Goal: Task Accomplishment & Management: Use online tool/utility

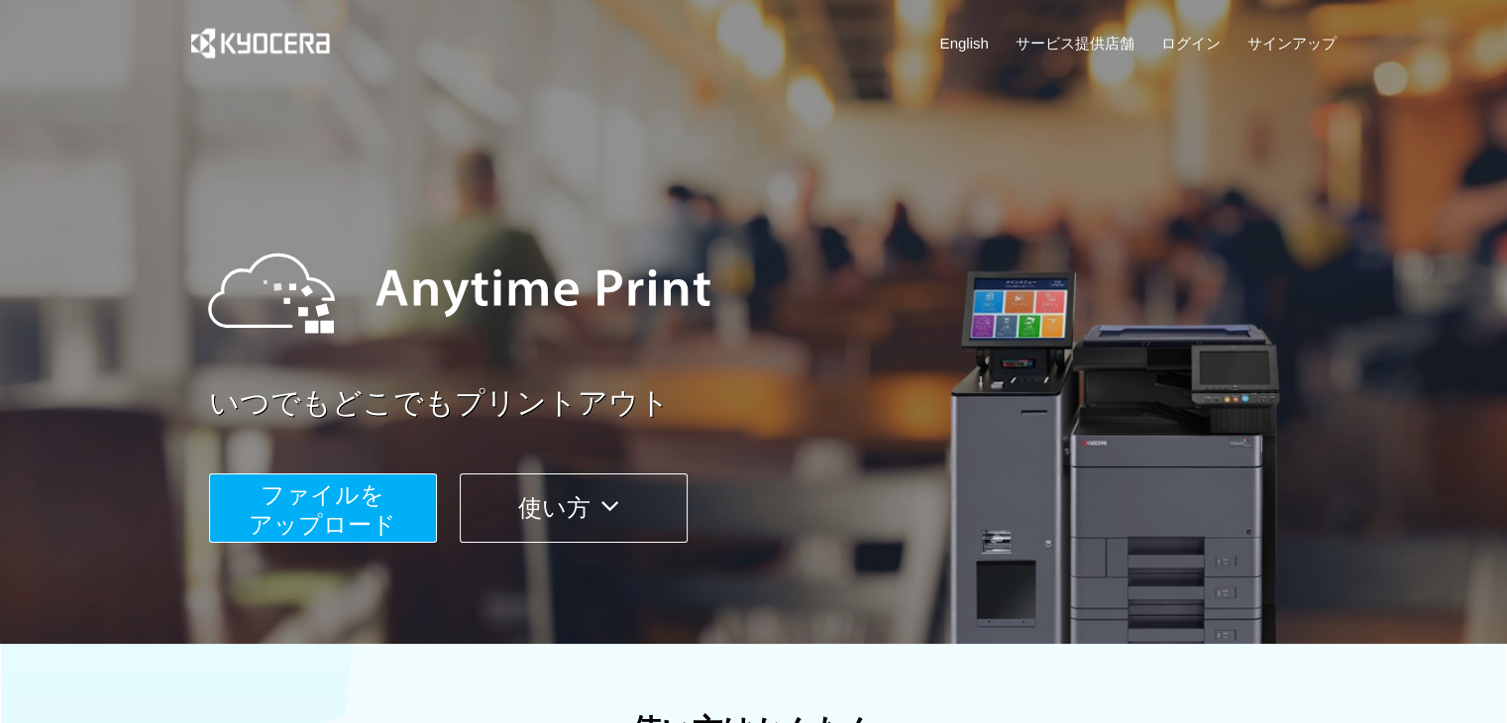
click at [305, 520] on span "ファイルを ​​アップロード" at bounding box center [323, 510] width 148 height 56
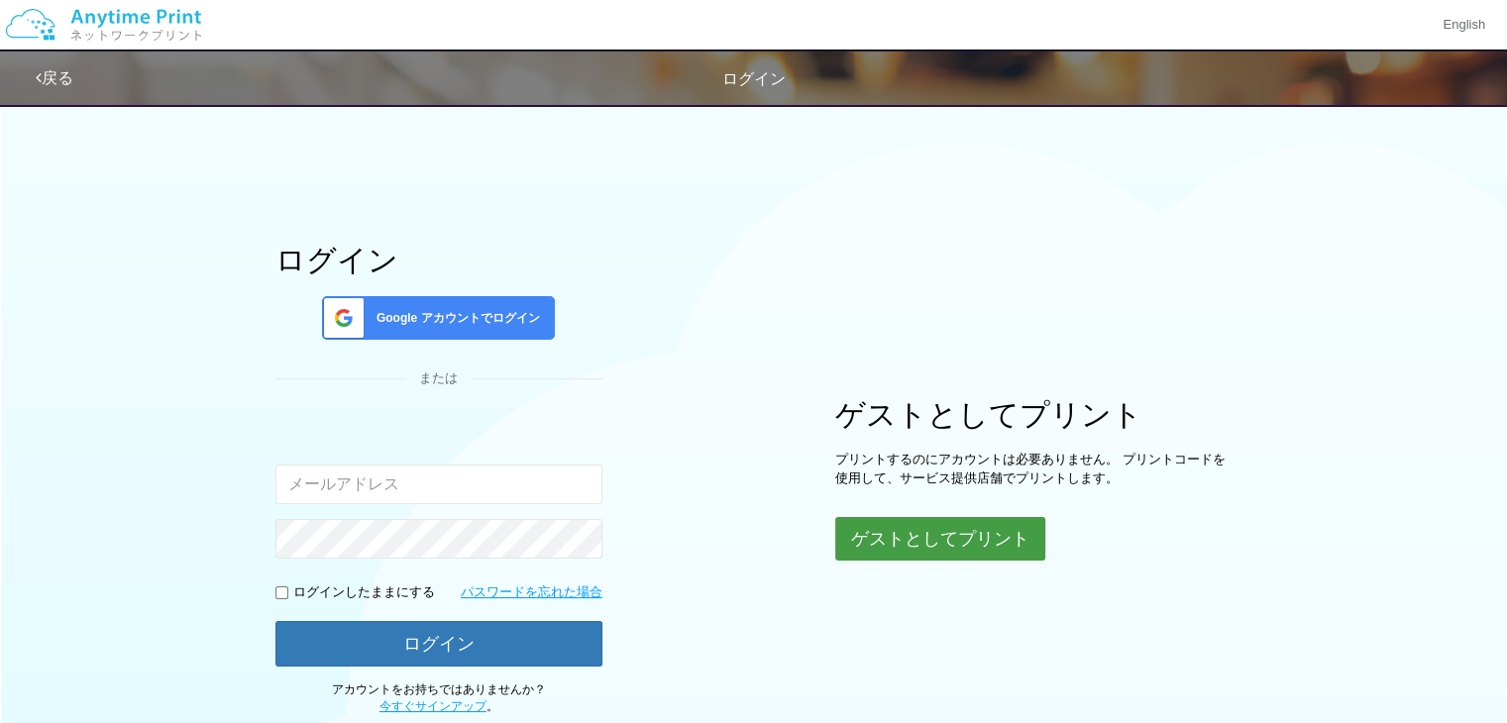
click at [889, 530] on button "ゲストとしてプリント" at bounding box center [940, 539] width 210 height 44
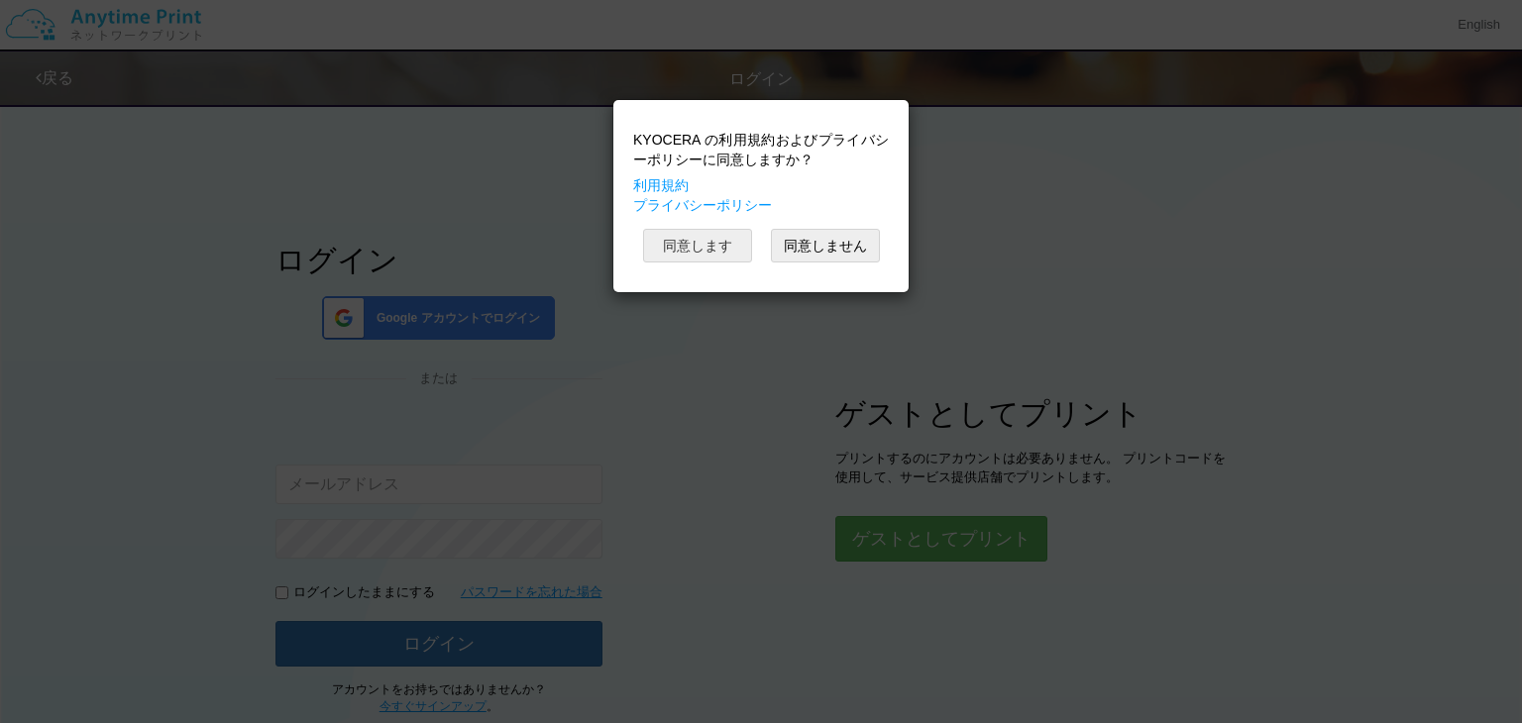
click at [711, 247] on button "同意します" at bounding box center [697, 246] width 109 height 34
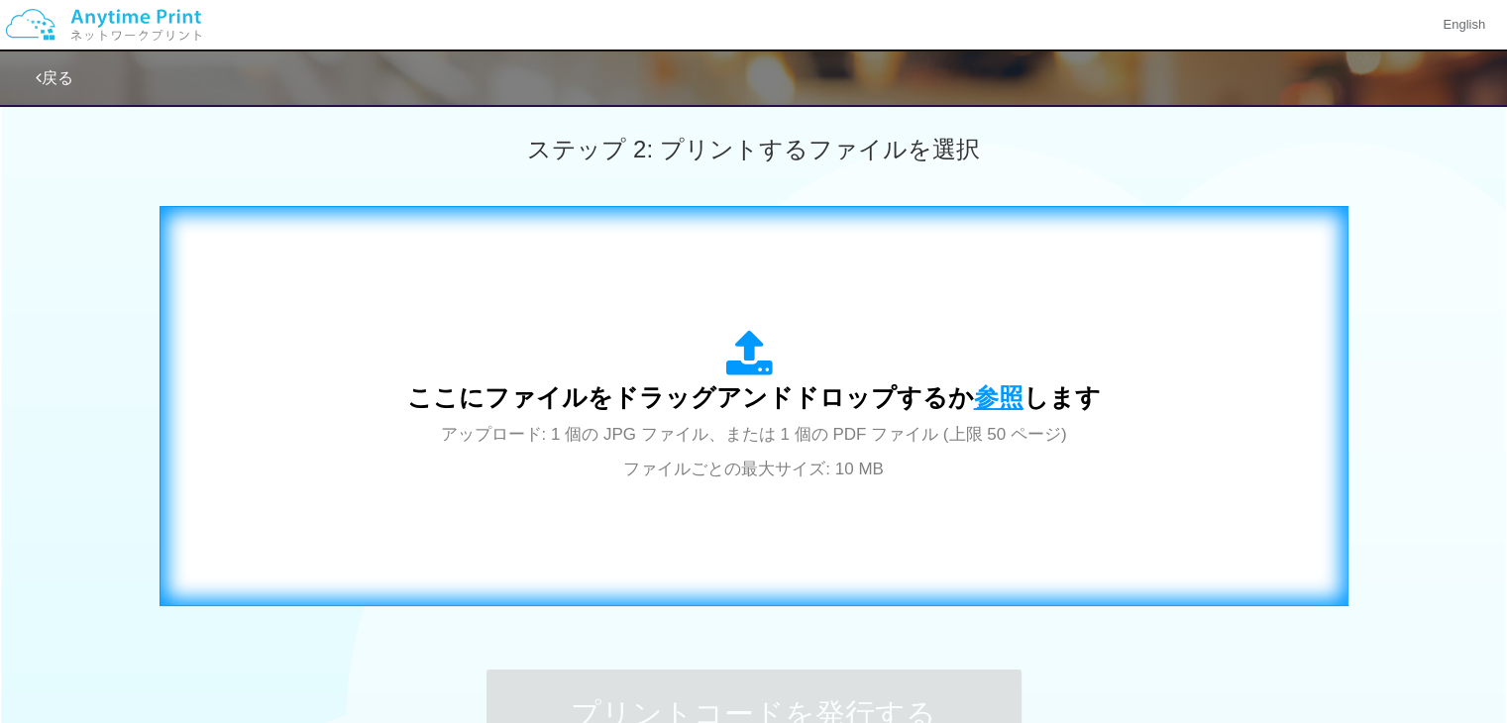
click at [998, 401] on span "参照" at bounding box center [999, 398] width 50 height 28
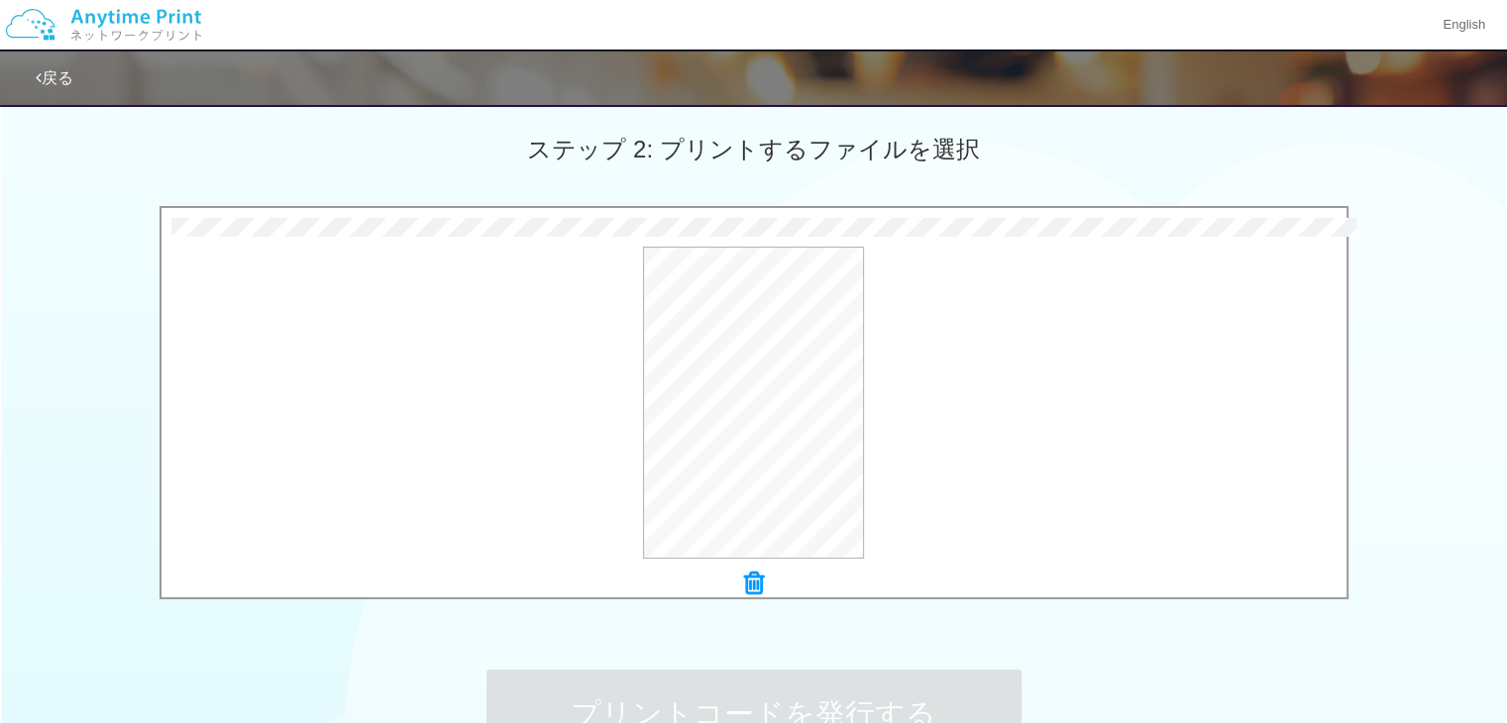
drag, startPoint x: 1506, startPoint y: 302, endPoint x: 1506, endPoint y: 343, distance: 40.6
click at [1506, 343] on html "English 戻る ステップ 2: プリントするファイルを選択 0.2 MB イオンシネマ特典変更.pdf Check Error × イオンシネマ特典変更…" at bounding box center [753, 361] width 1507 height 723
click at [764, 588] on div at bounding box center [754, 585] width 1185 height 28
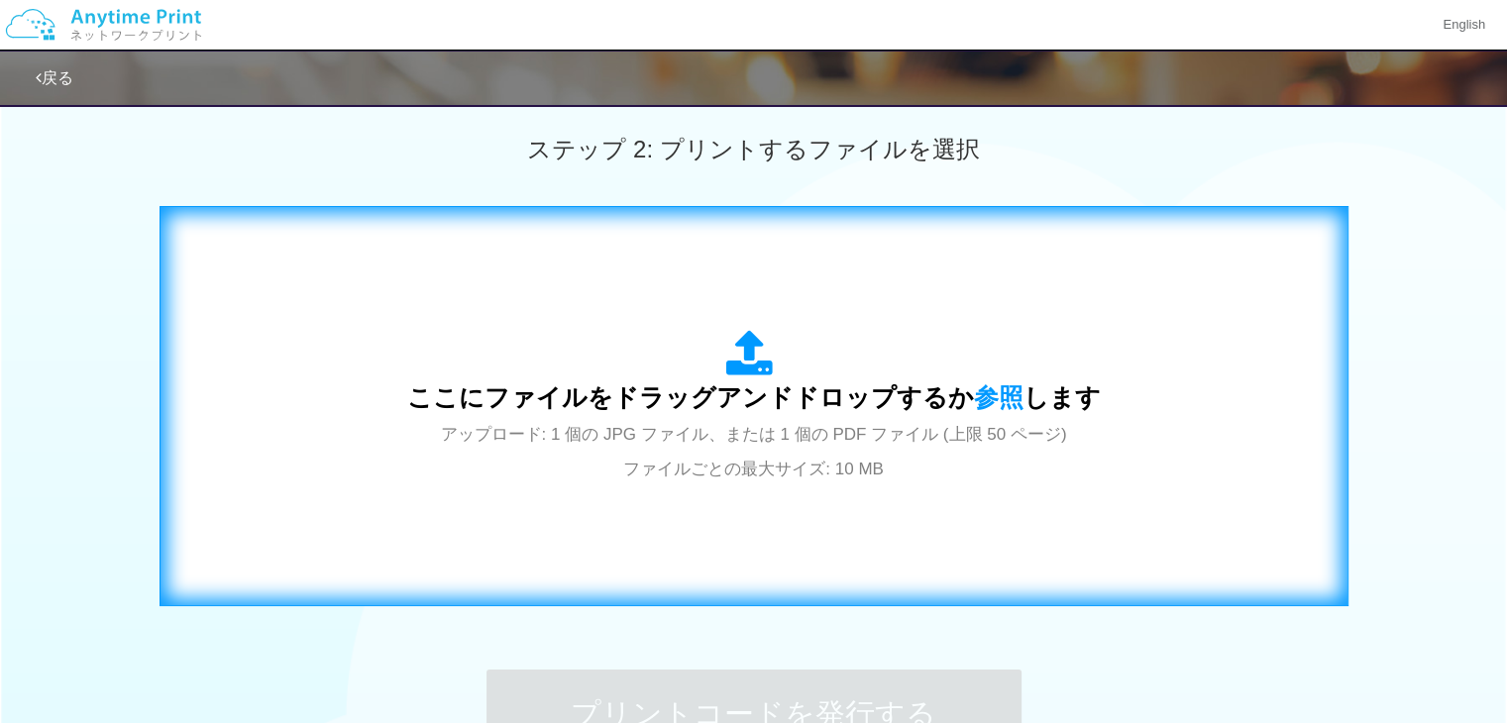
click at [962, 404] on span "ここにファイルをドラッグアンドドロップするか 参照 します" at bounding box center [754, 398] width 694 height 28
click at [981, 393] on span "参照" at bounding box center [999, 398] width 50 height 28
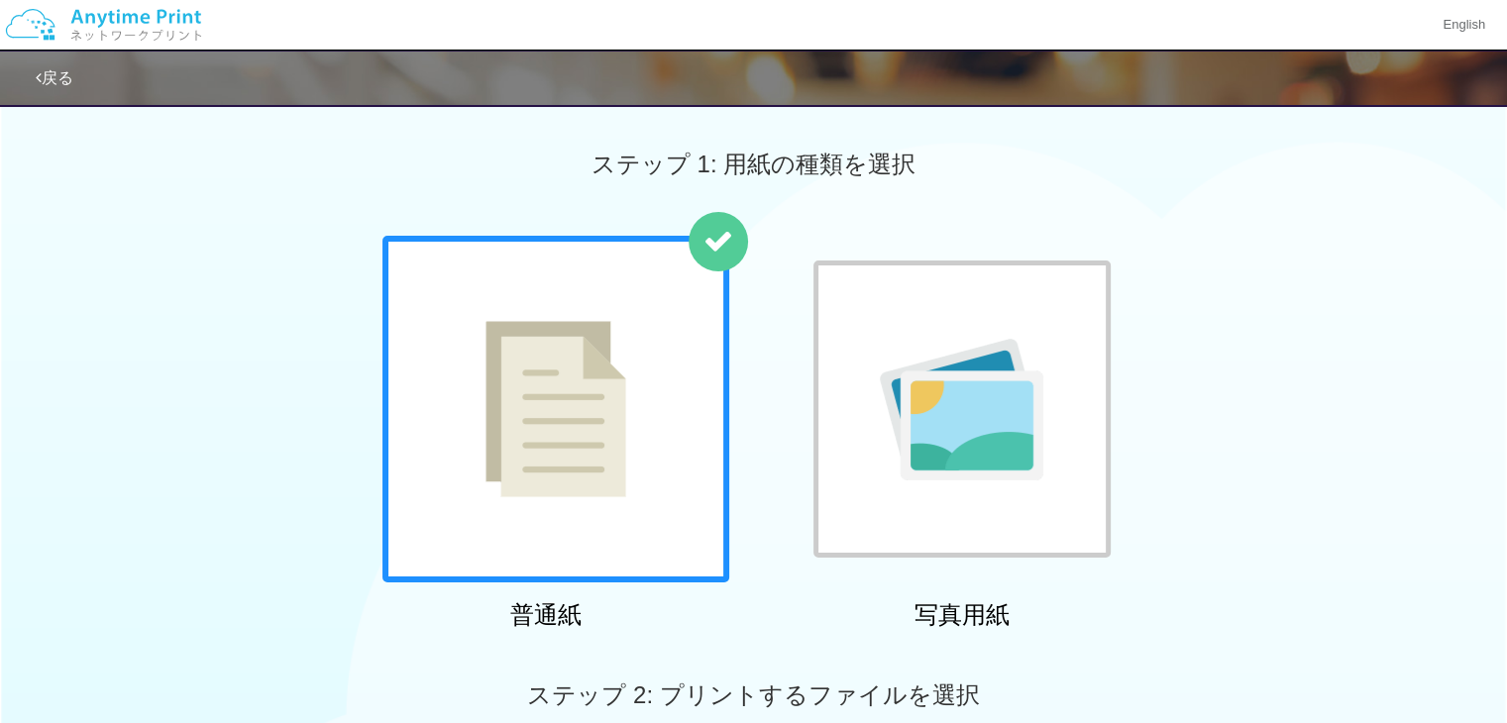
click at [682, 437] on div at bounding box center [556, 409] width 347 height 347
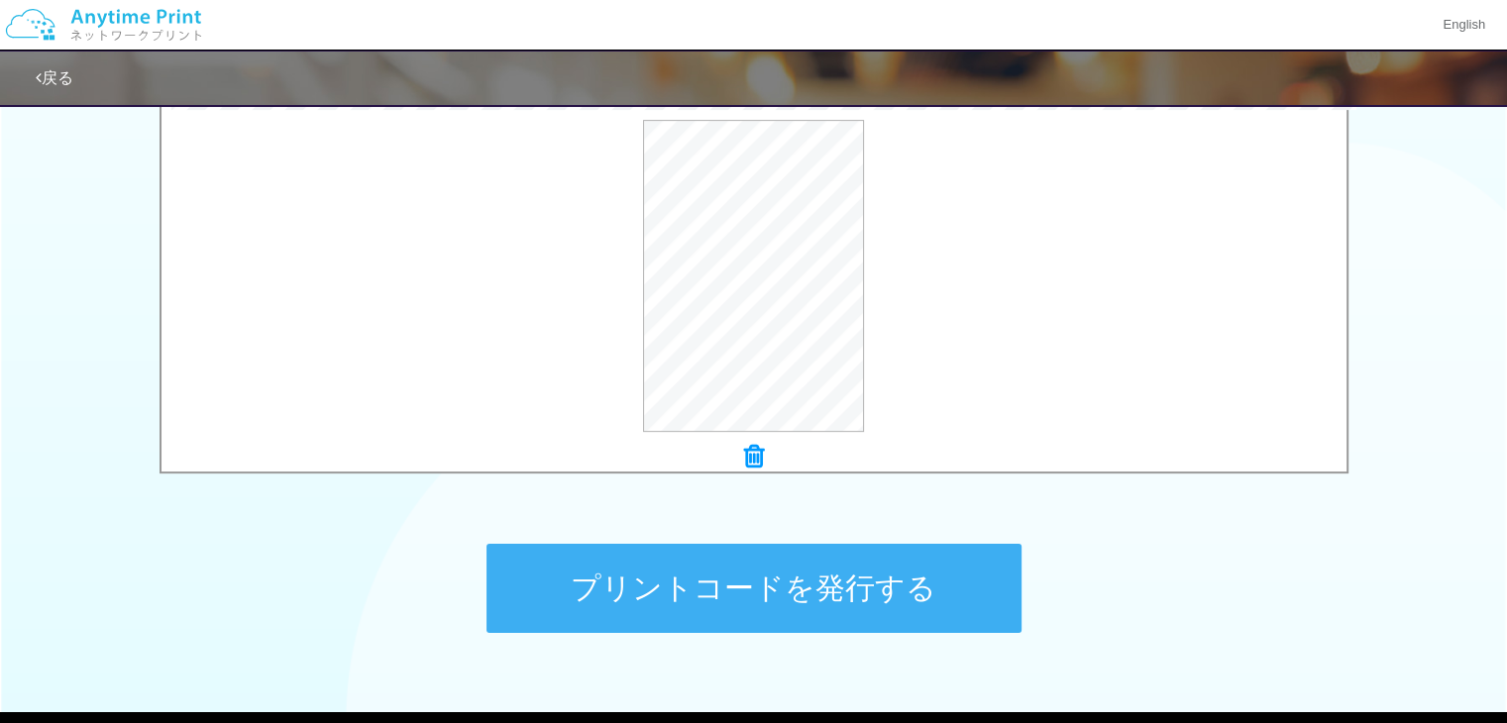
scroll to position [690, 0]
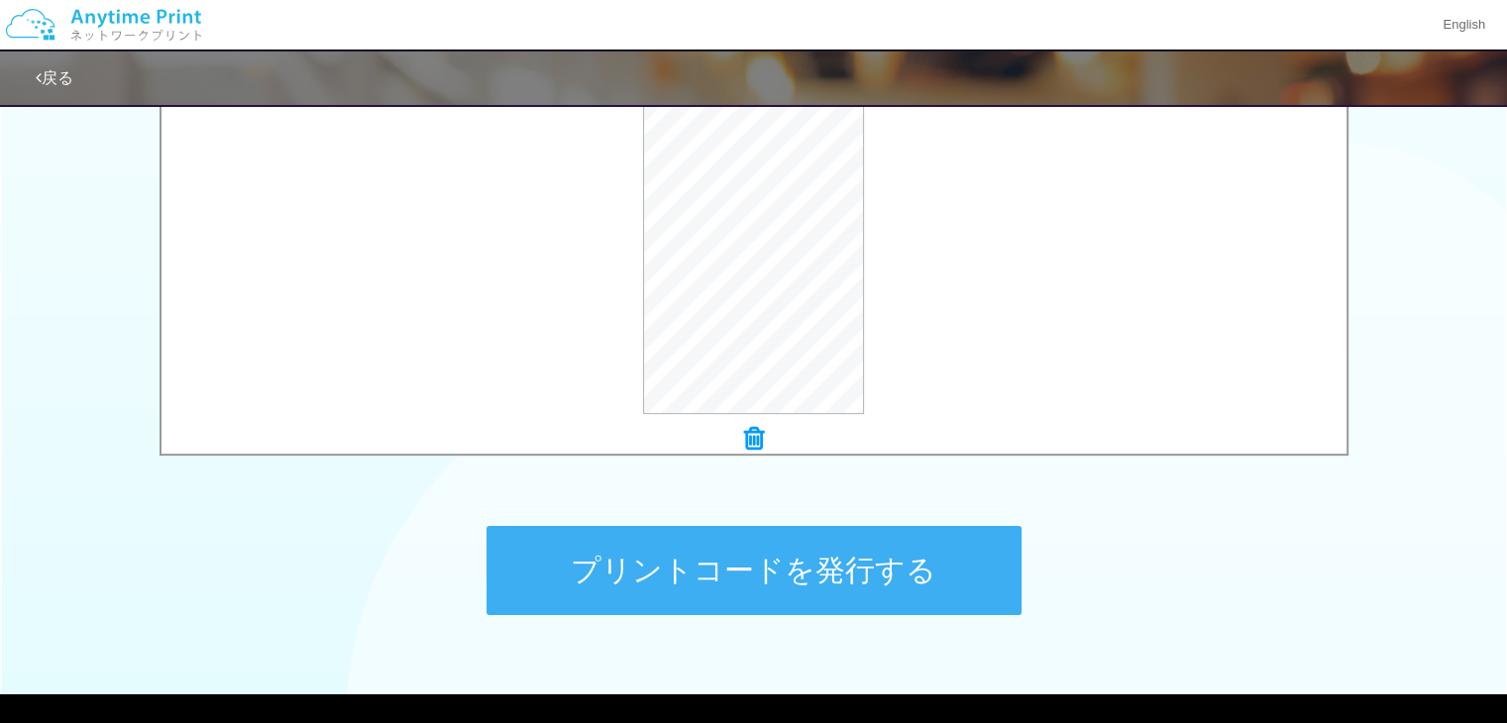
click at [882, 544] on button "プリントコードを発行する" at bounding box center [754, 570] width 535 height 89
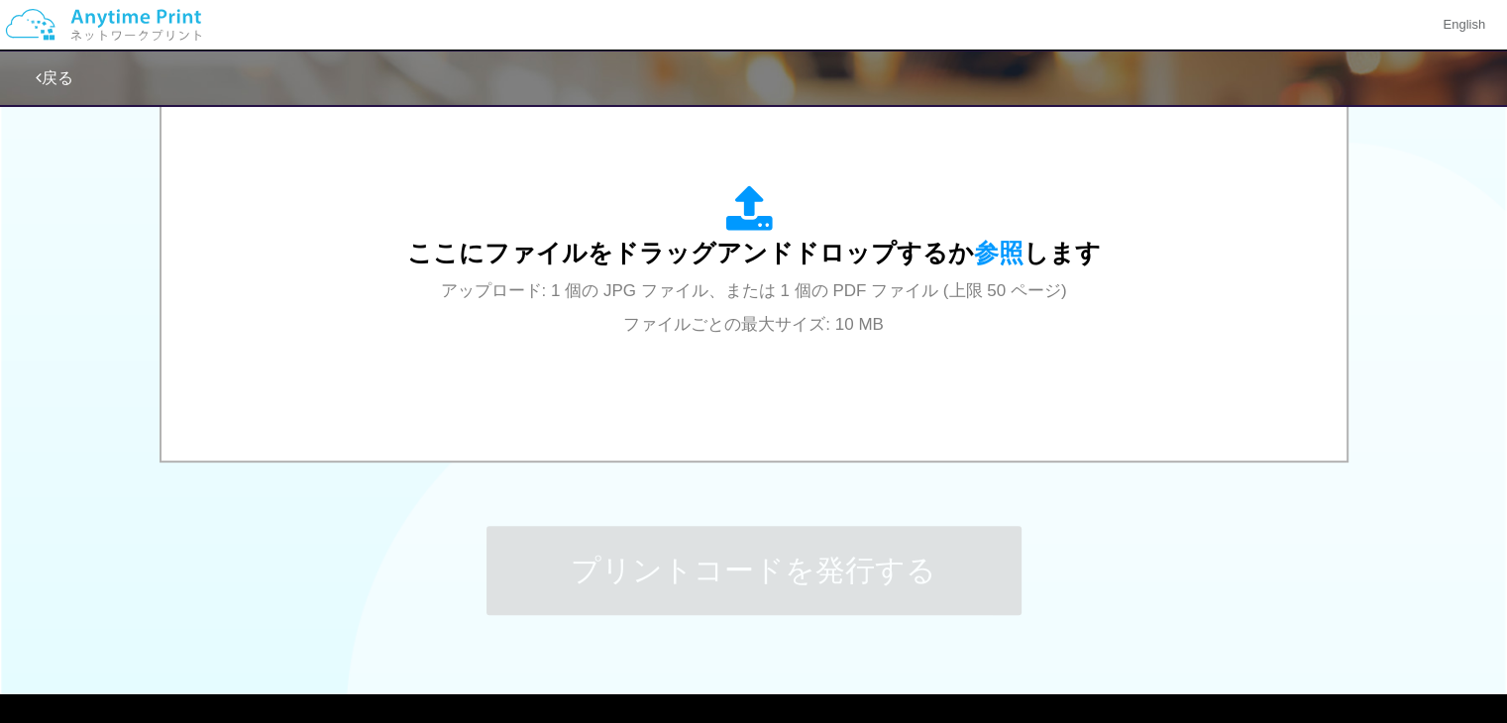
scroll to position [0, 0]
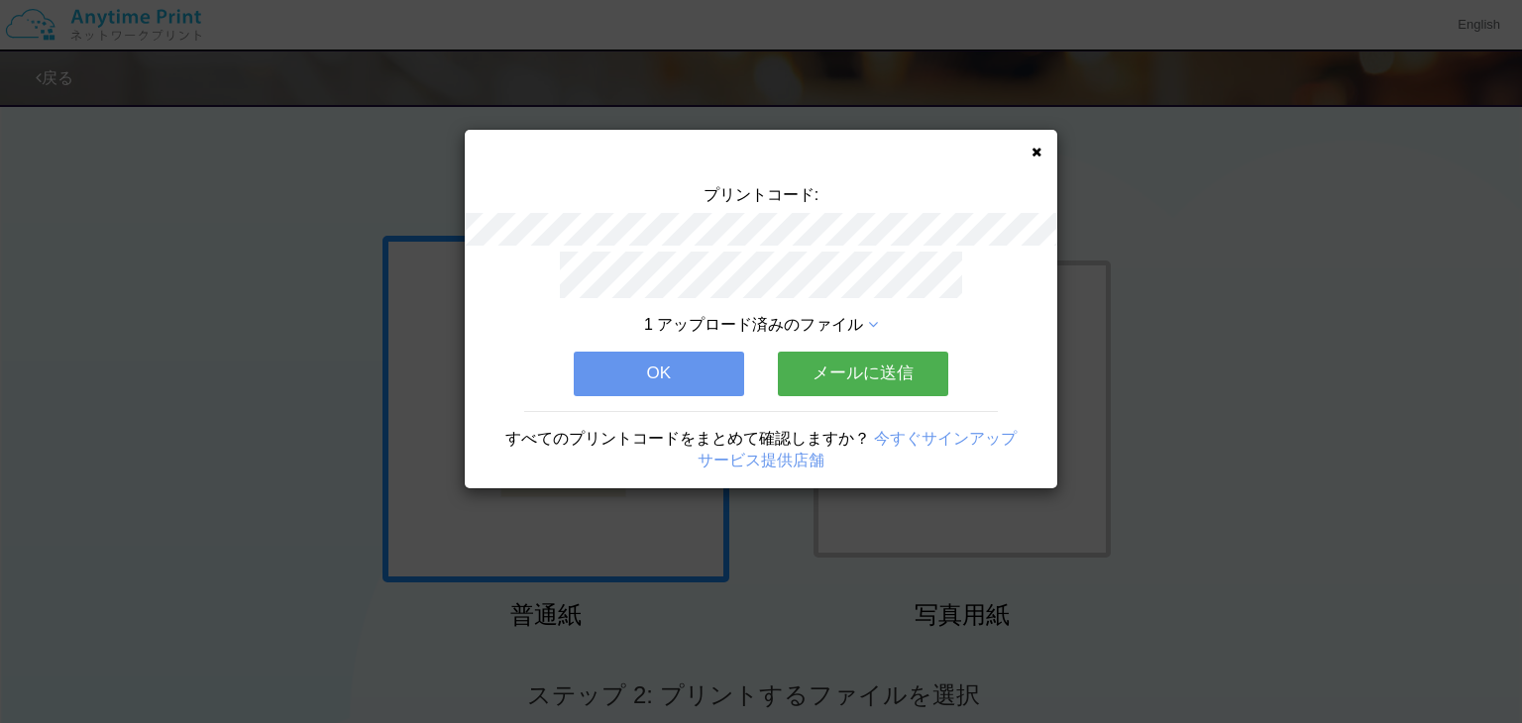
click at [727, 352] on button "OK" at bounding box center [659, 374] width 170 height 44
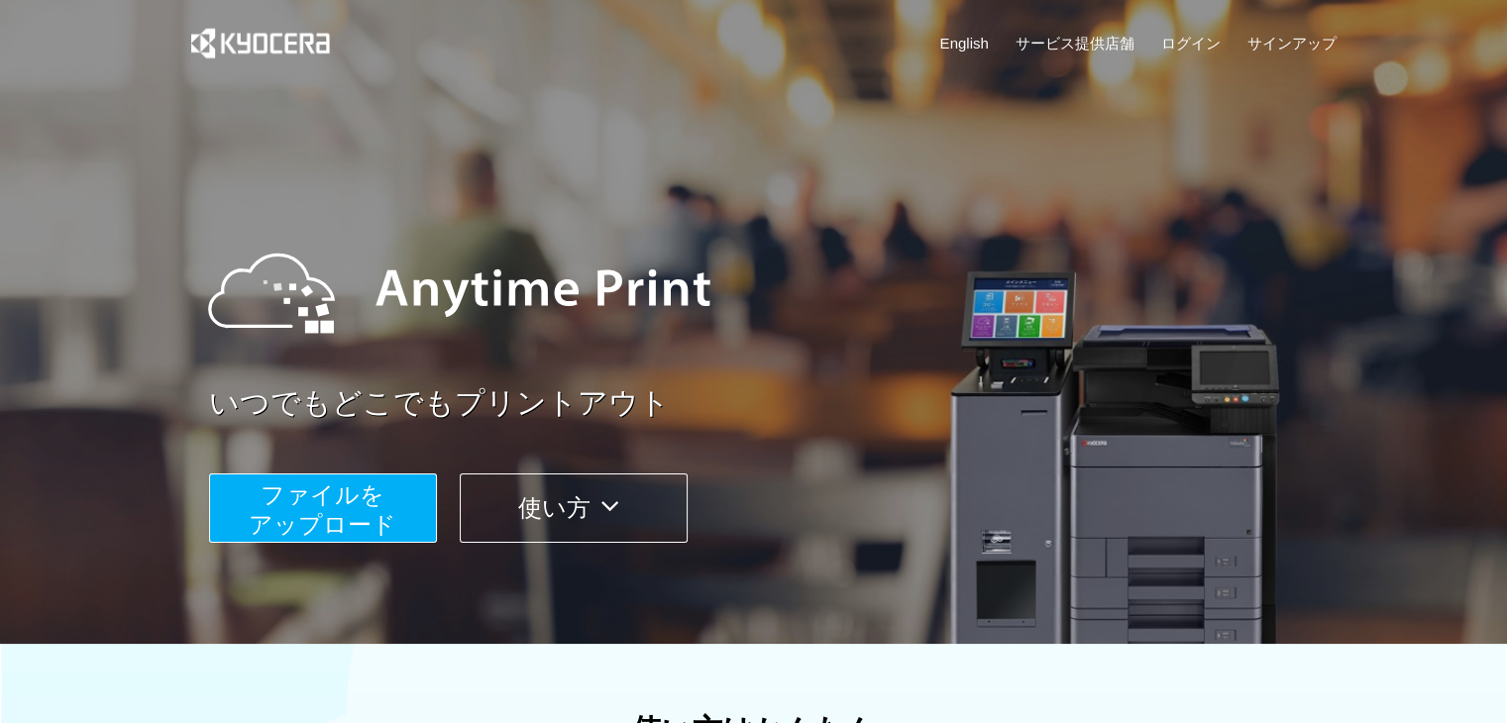
click at [385, 504] on button "ファイルを ​​アップロード" at bounding box center [323, 508] width 228 height 69
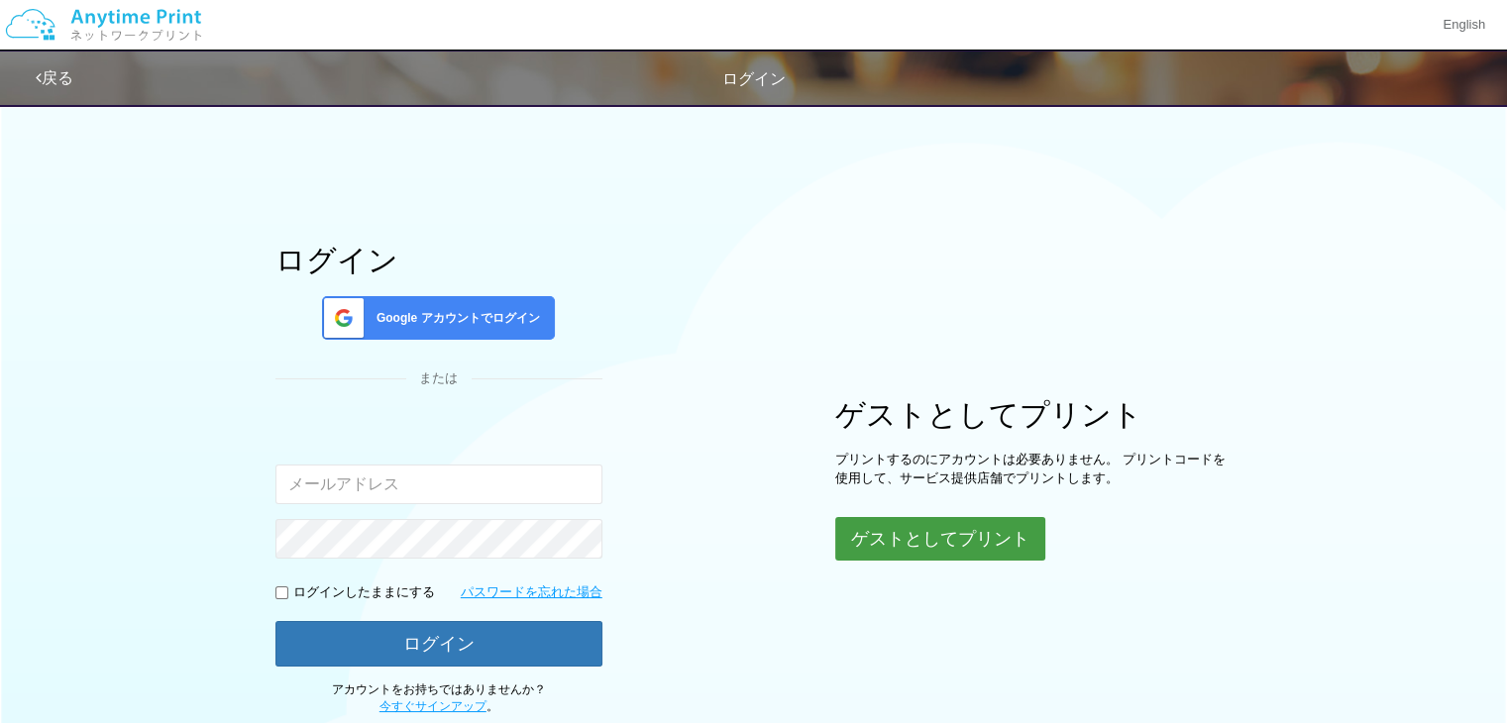
click at [886, 527] on button "ゲストとしてプリント" at bounding box center [940, 539] width 210 height 44
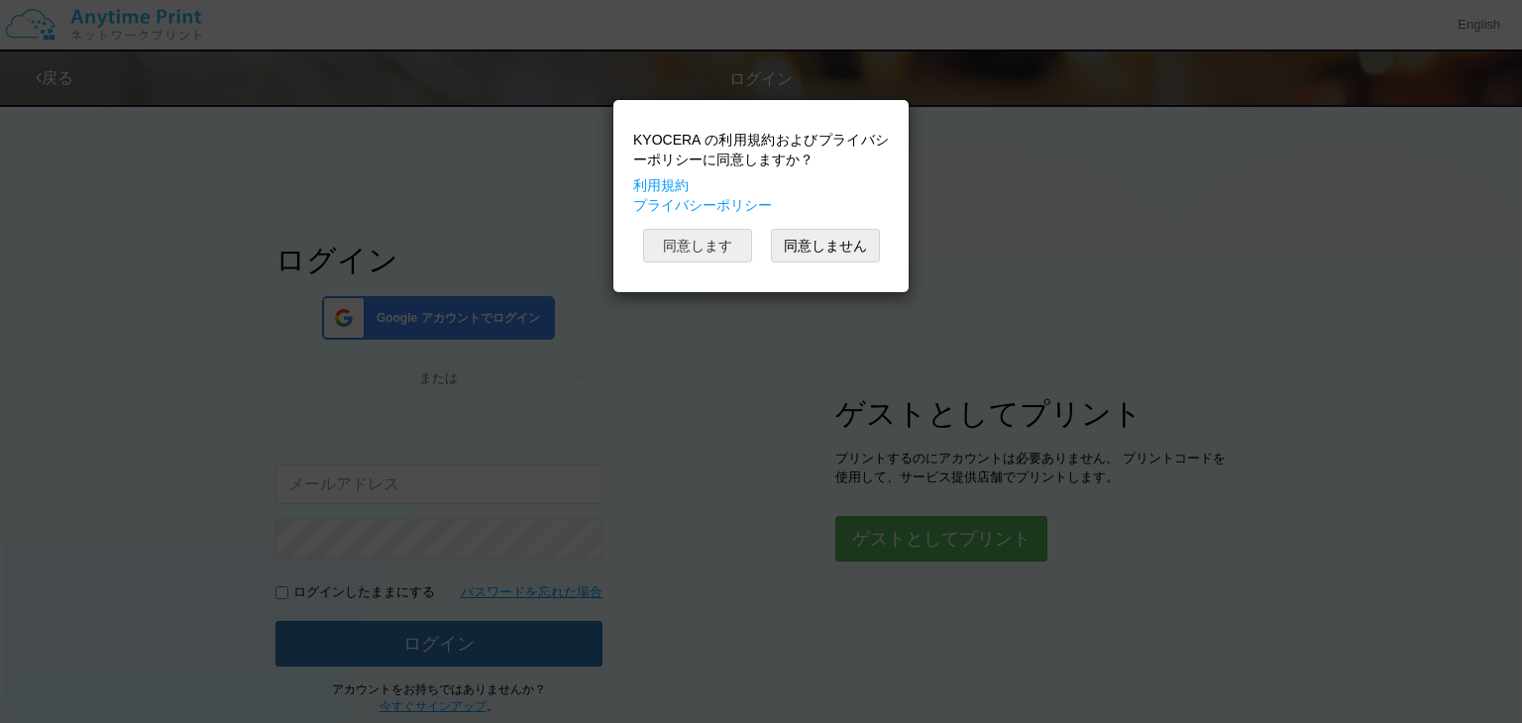
click at [744, 239] on button "同意します" at bounding box center [697, 246] width 109 height 34
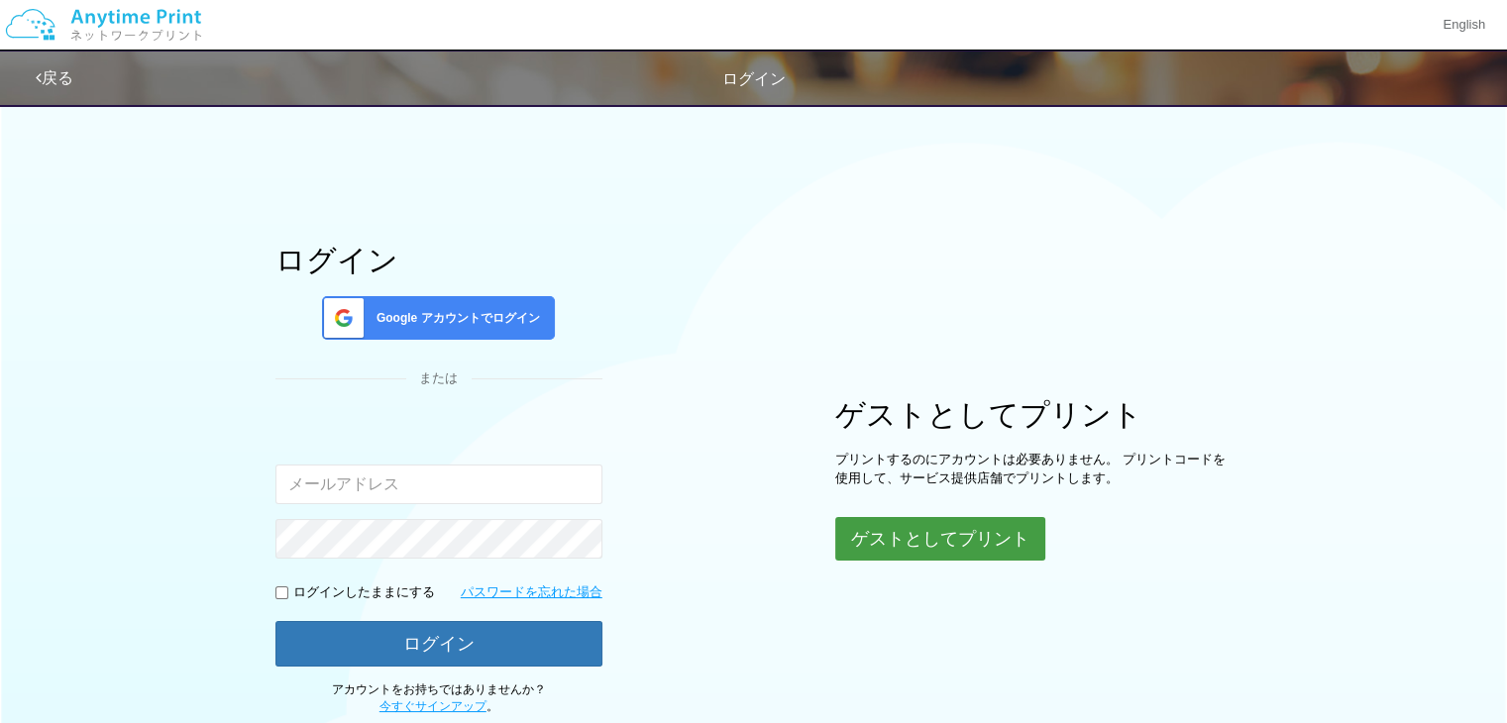
click at [877, 532] on button "ゲストとしてプリント" at bounding box center [940, 539] width 210 height 44
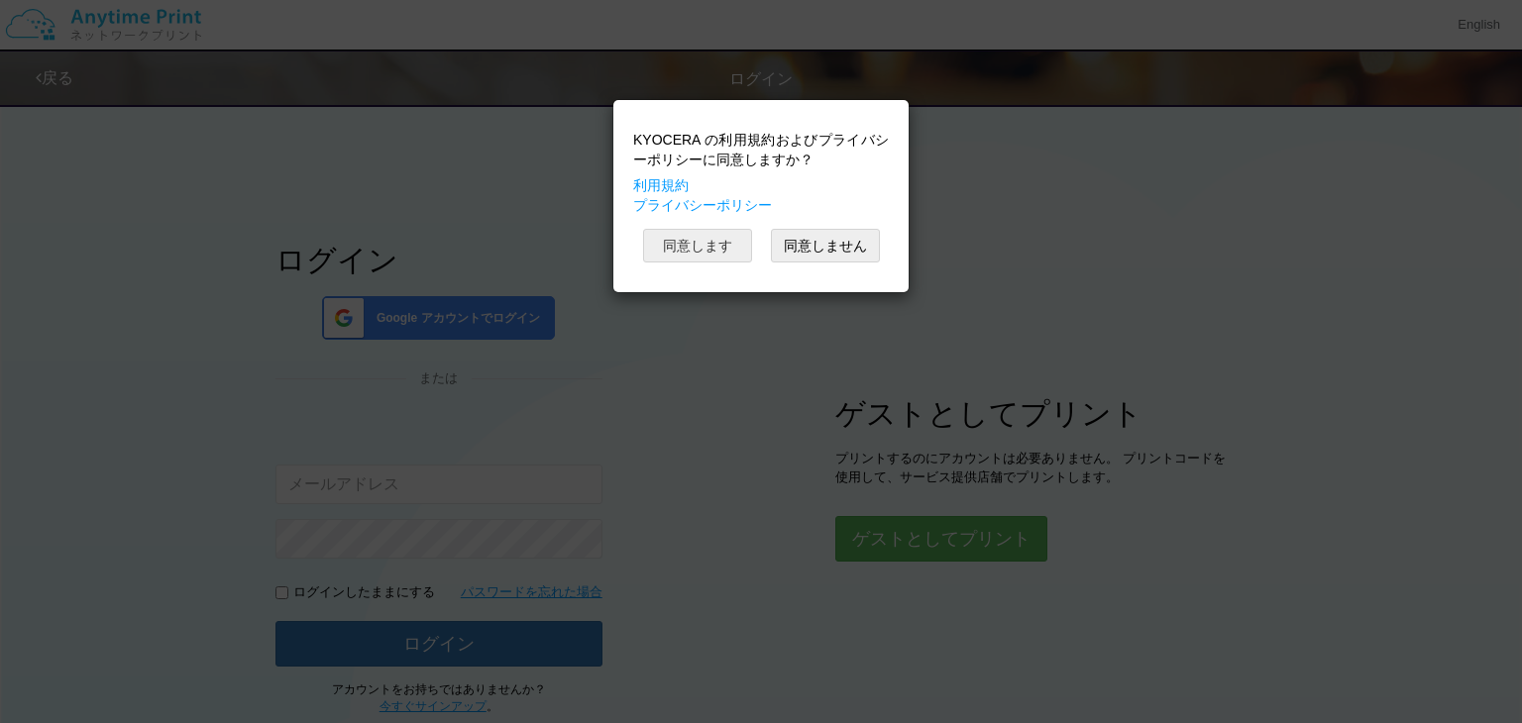
click at [682, 251] on button "同意します" at bounding box center [697, 246] width 109 height 34
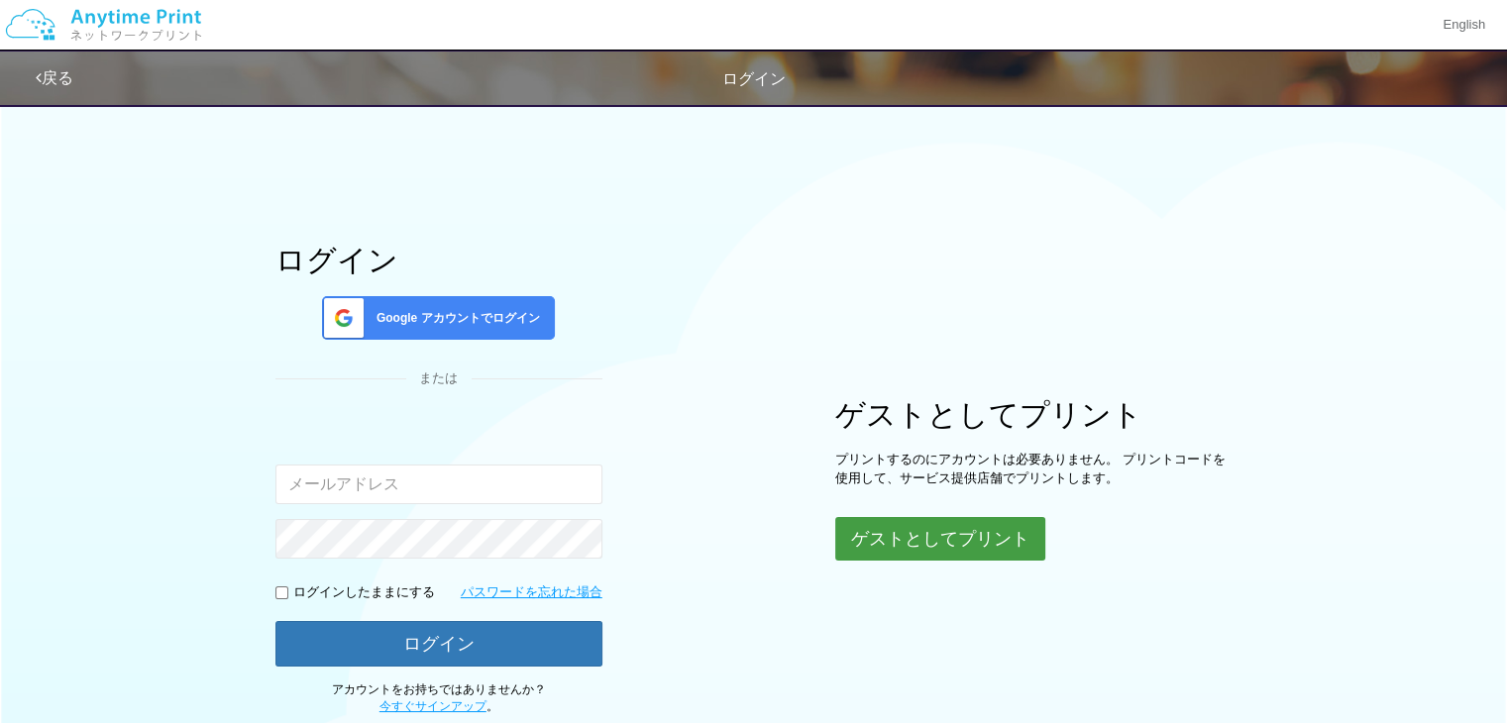
scroll to position [68, 0]
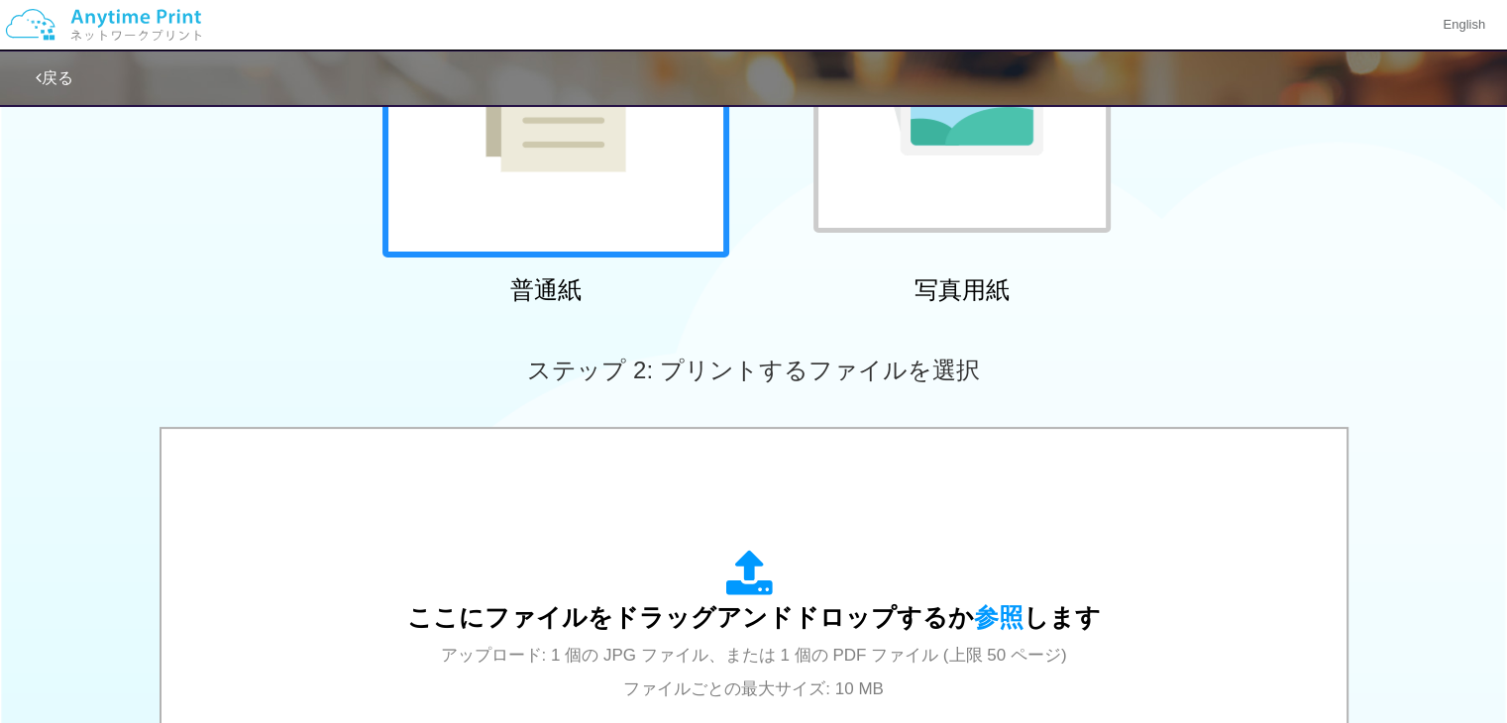
scroll to position [448, 0]
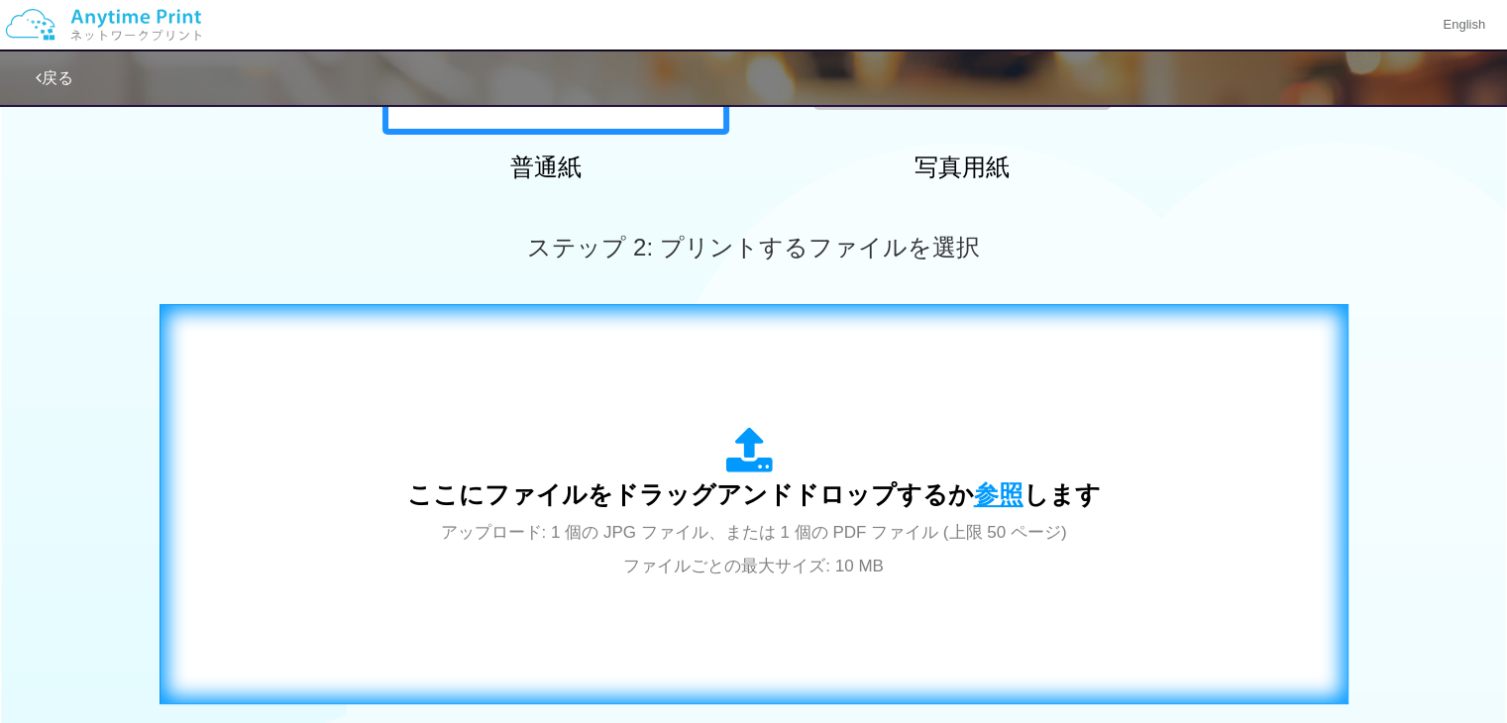
click at [990, 485] on span "参照" at bounding box center [999, 495] width 50 height 28
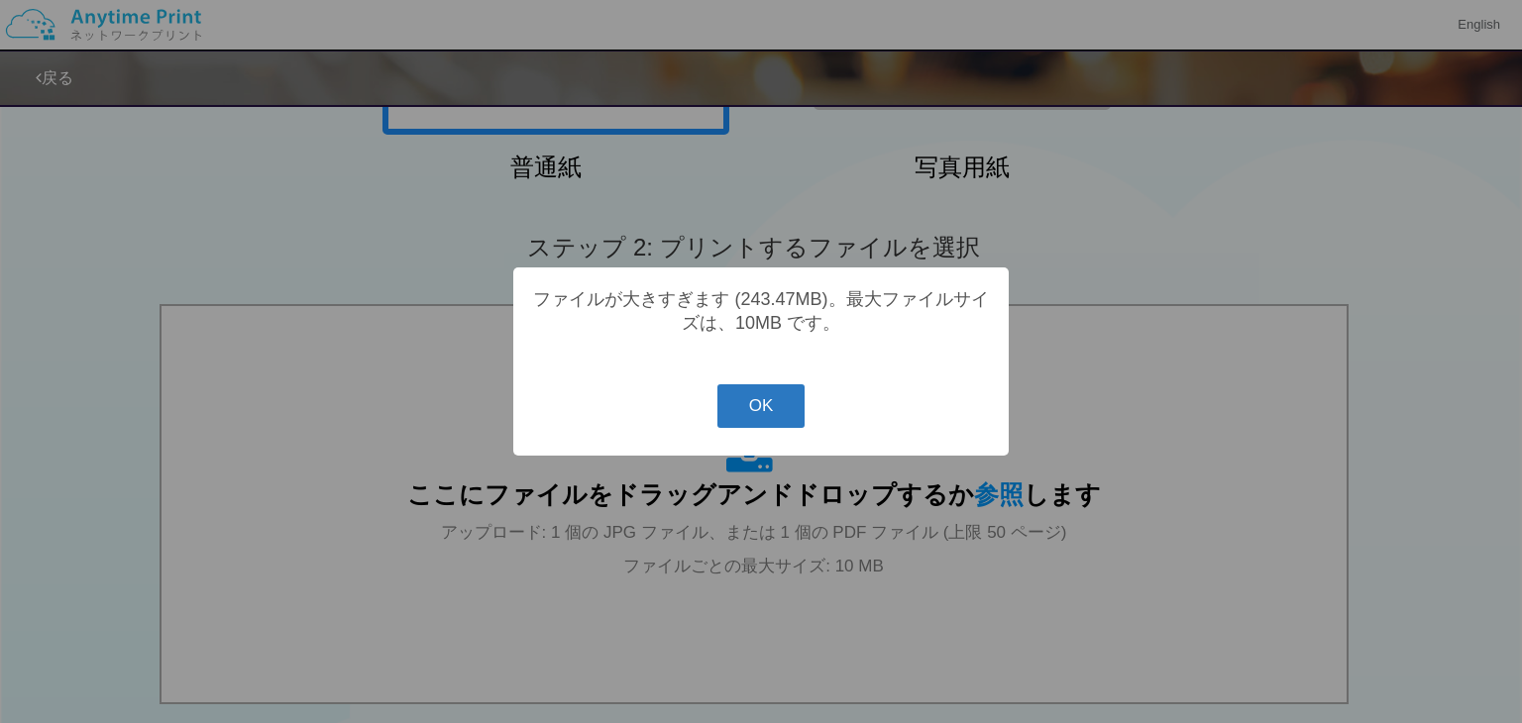
click at [767, 411] on button "OK" at bounding box center [762, 407] width 88 height 44
